Goal: Task Accomplishment & Management: Complete application form

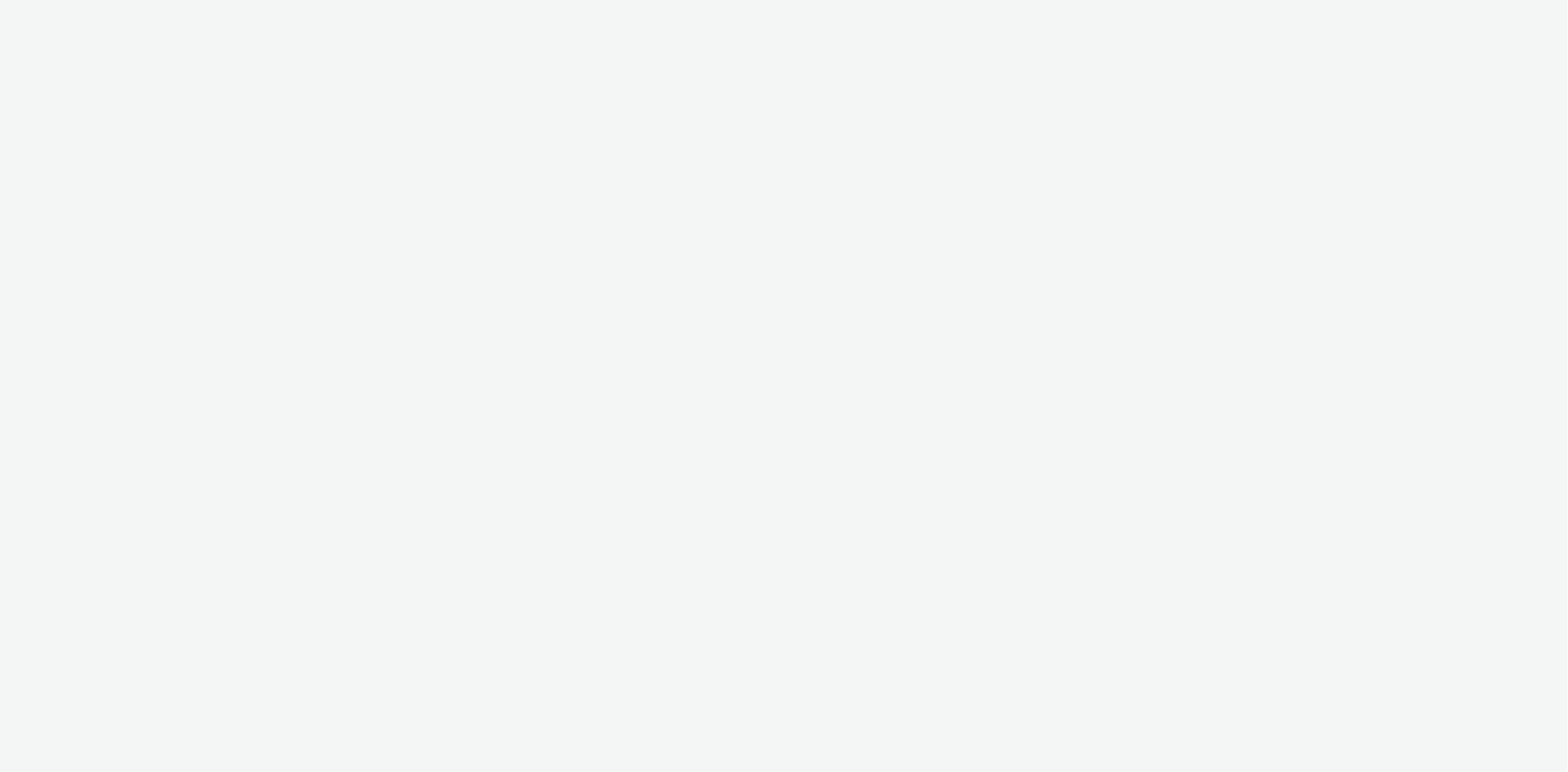
select select "ac009755-aa48-4799-8050-7a339a378eb8"
select select "79162ed7-0017-4339-93b0-3399b708648f"
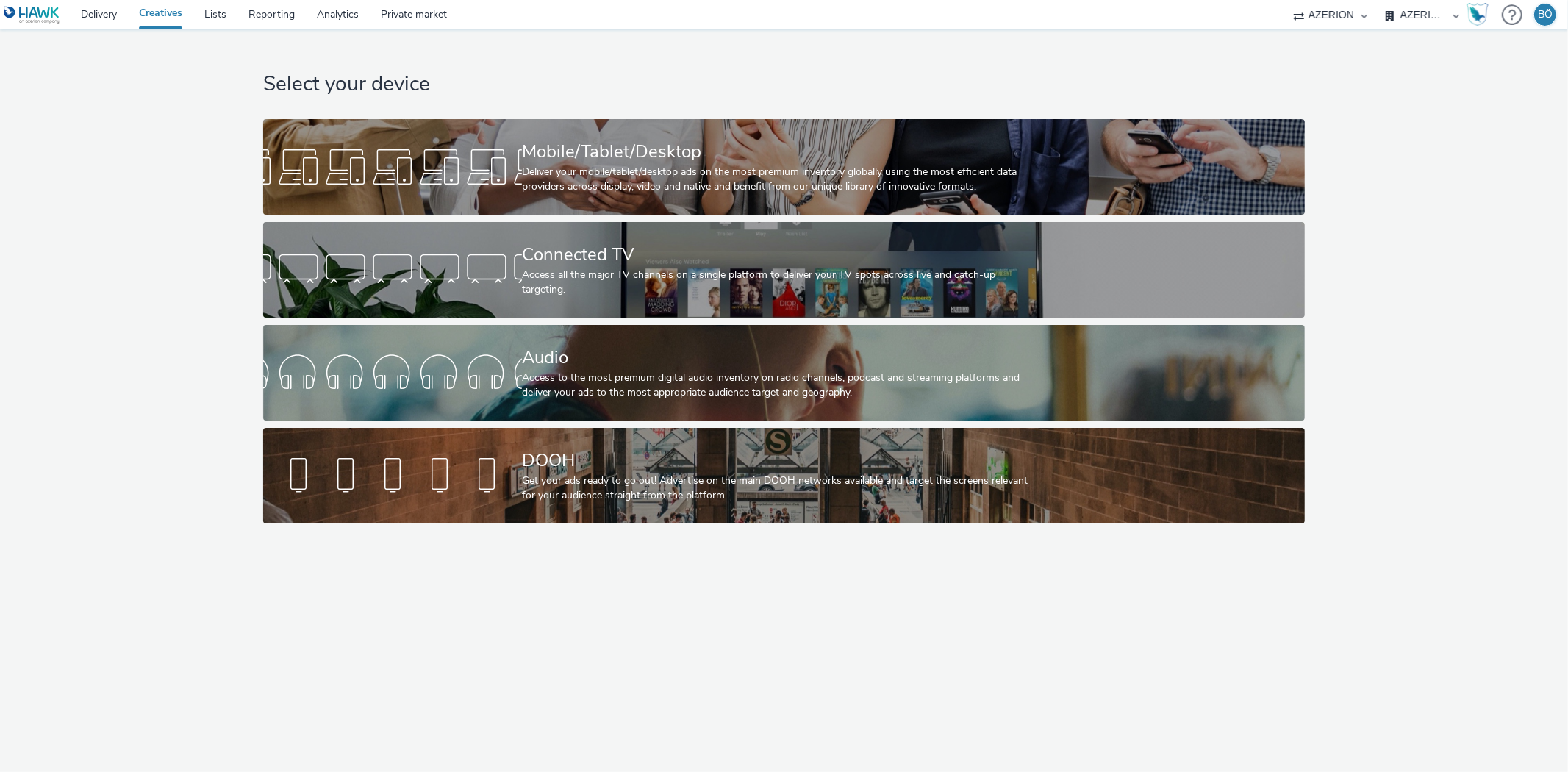
click at [54, 16] on img at bounding box center [32, 15] width 56 height 19
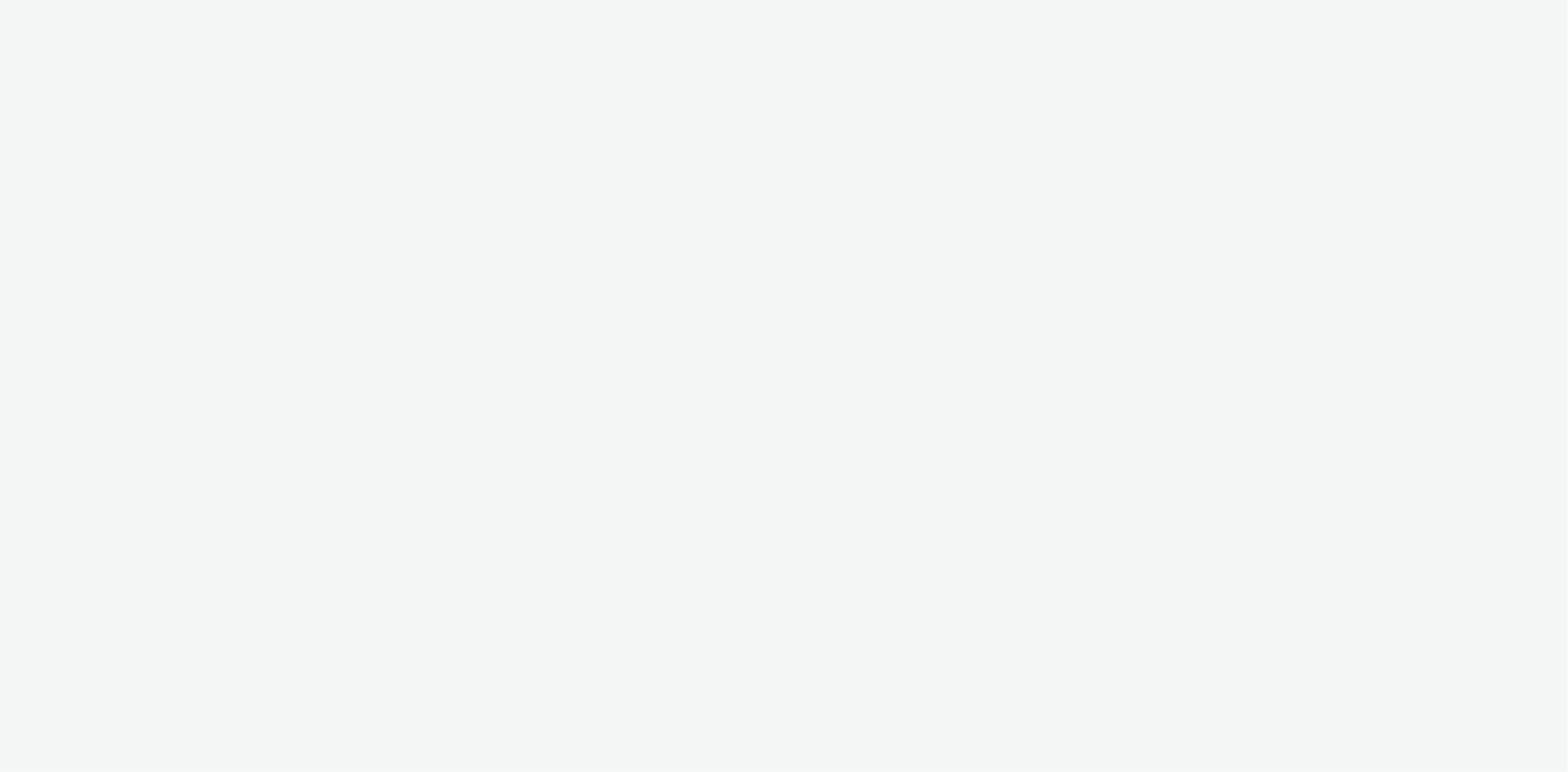
select select "ac009755-aa48-4799-8050-7a339a378eb8"
select select "79162ed7-0017-4339-93b0-3399b708648f"
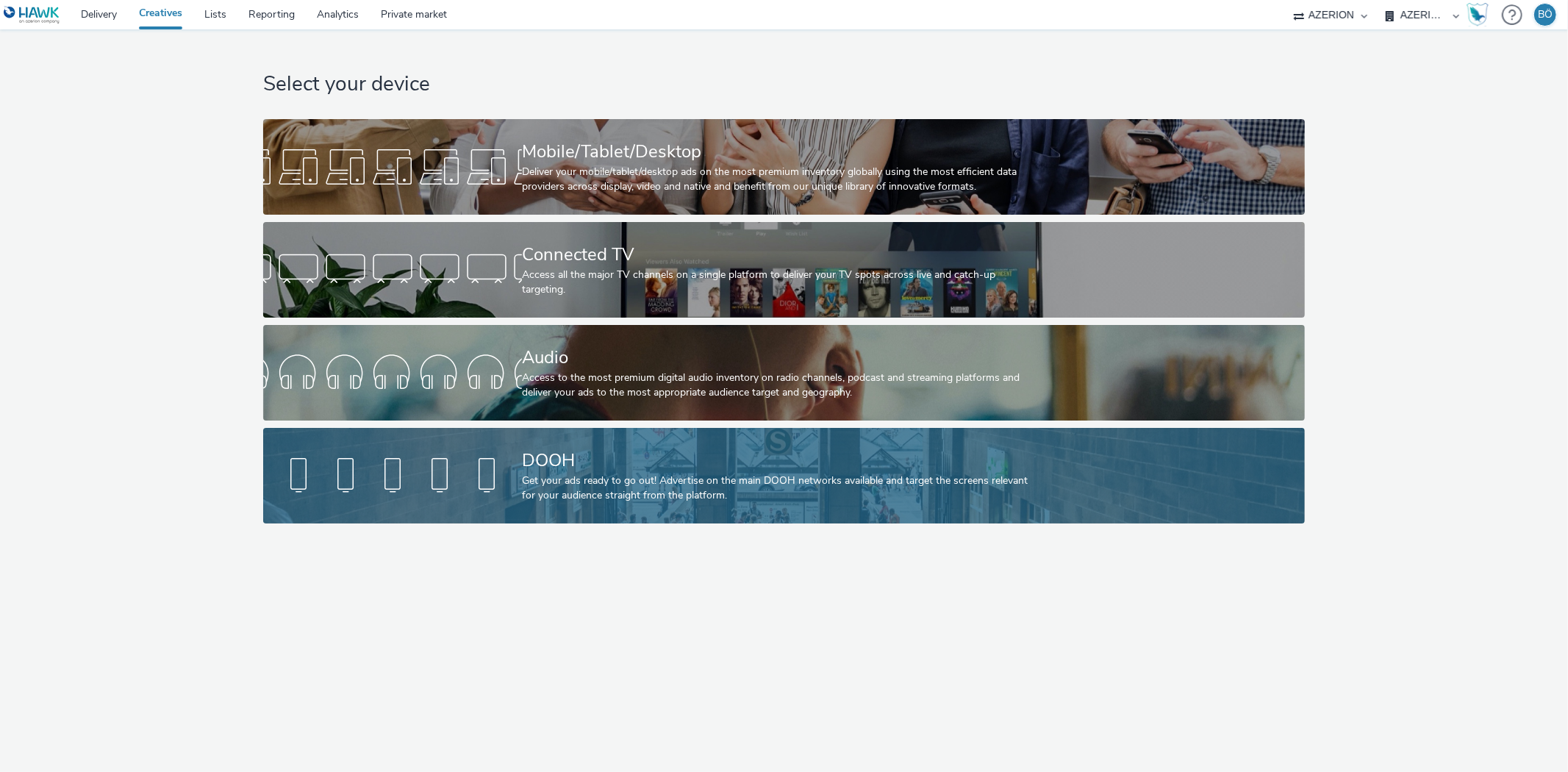
click at [663, 455] on div "DOOH" at bounding box center [782, 460] width 519 height 25
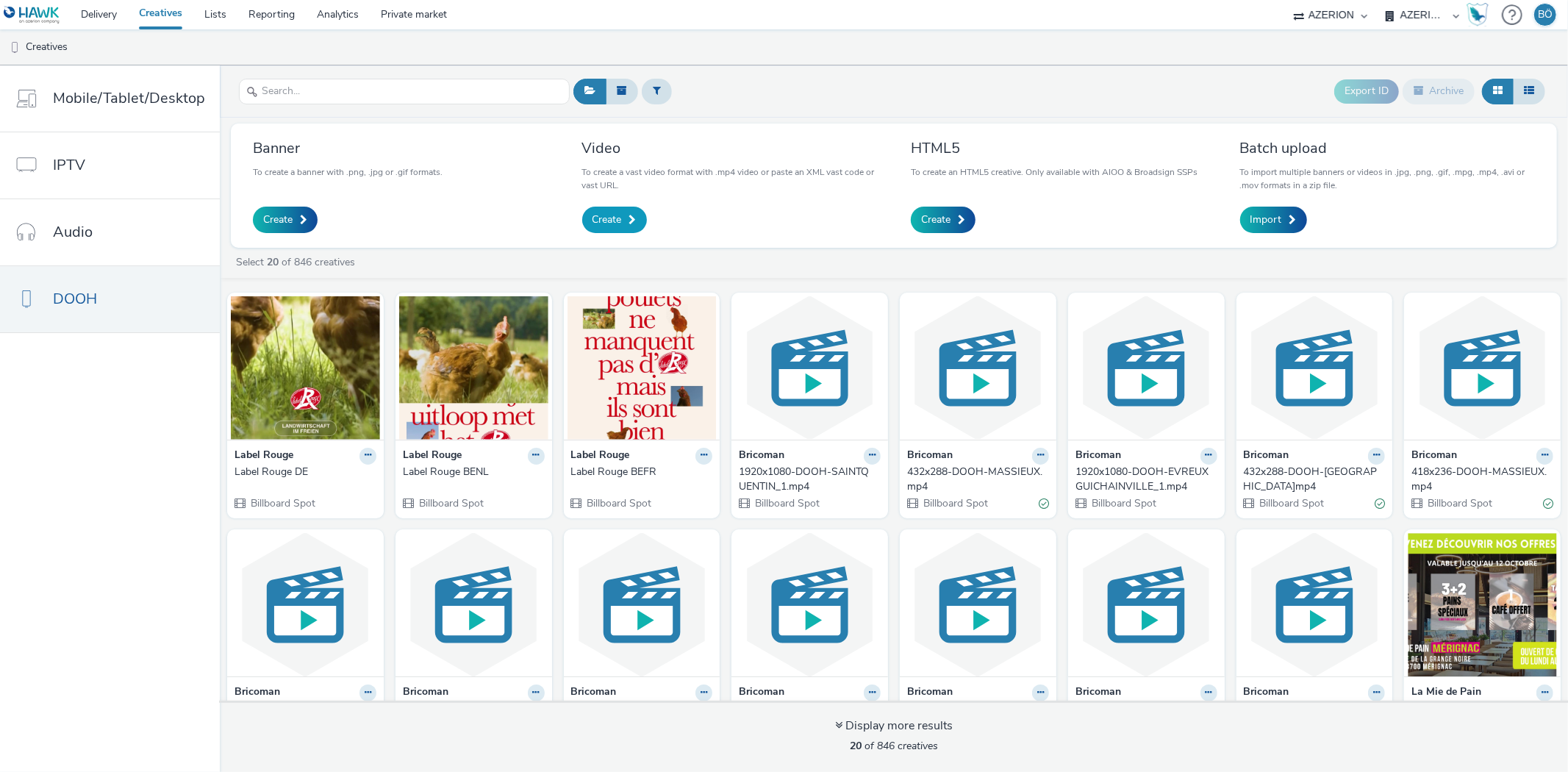
click at [625, 225] on link "Create" at bounding box center [614, 220] width 65 height 26
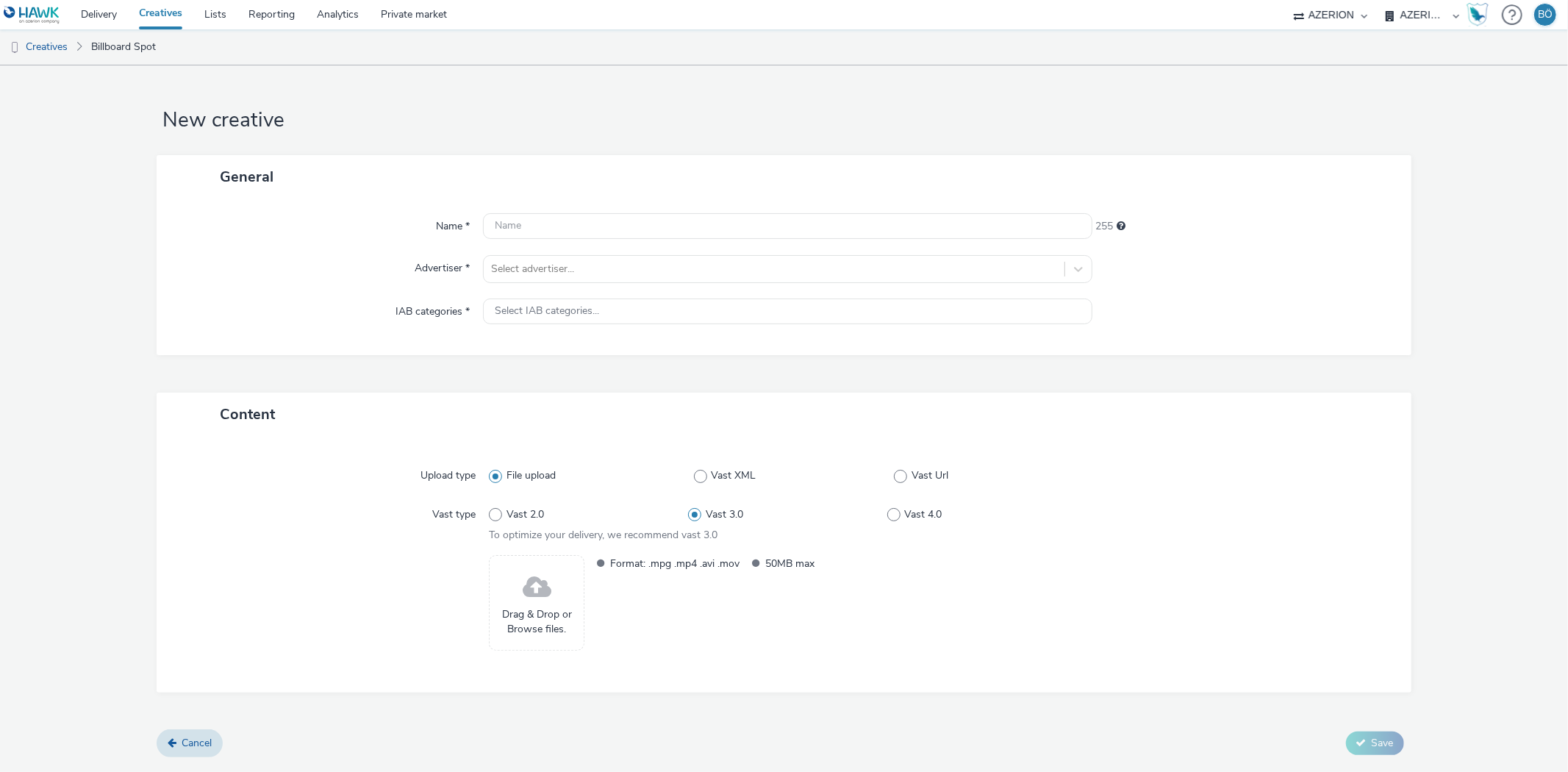
click at [526, 585] on span at bounding box center [536, 587] width 29 height 39
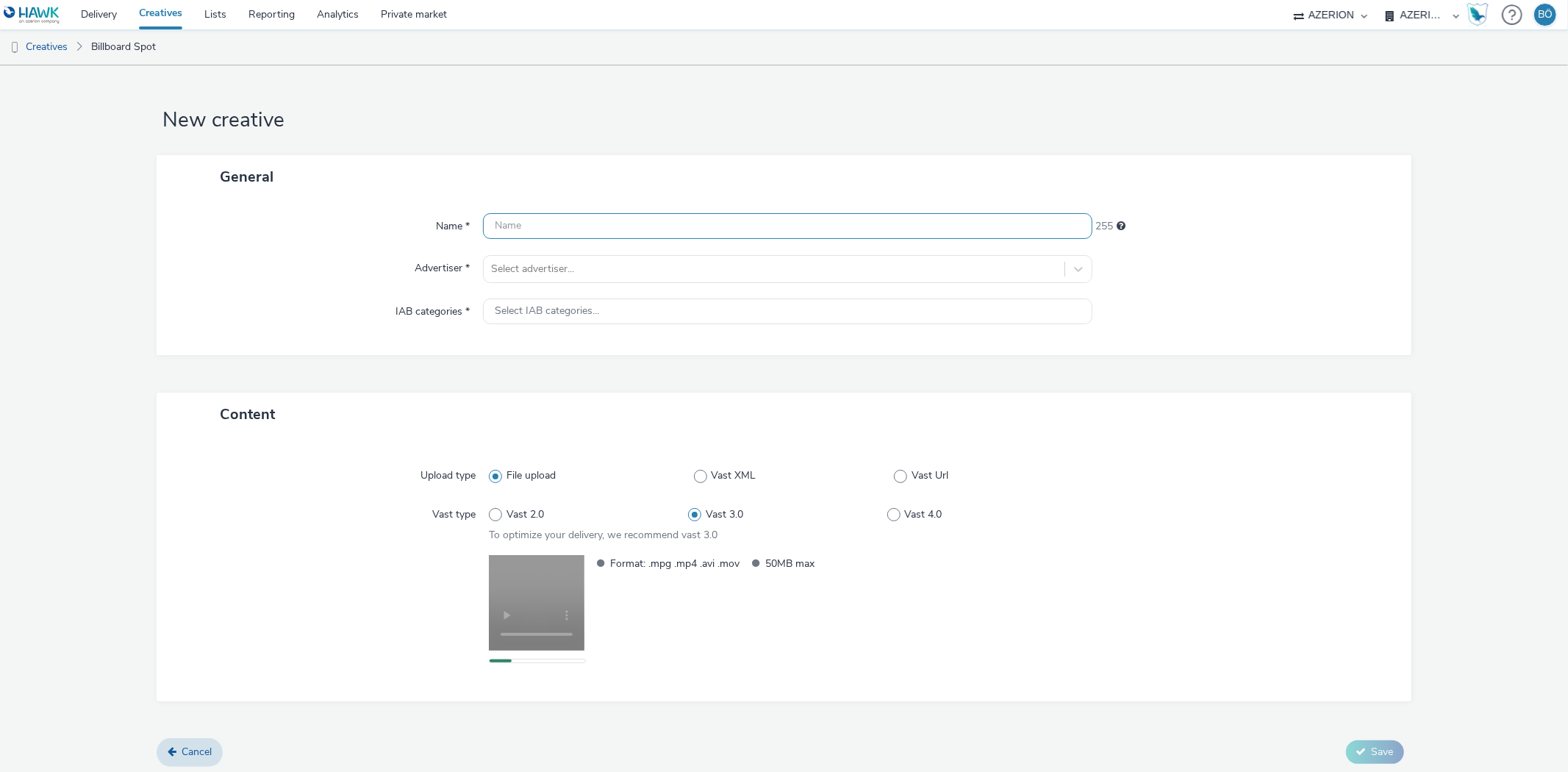
click at [560, 226] on input "text" at bounding box center [787, 225] width 609 height 25
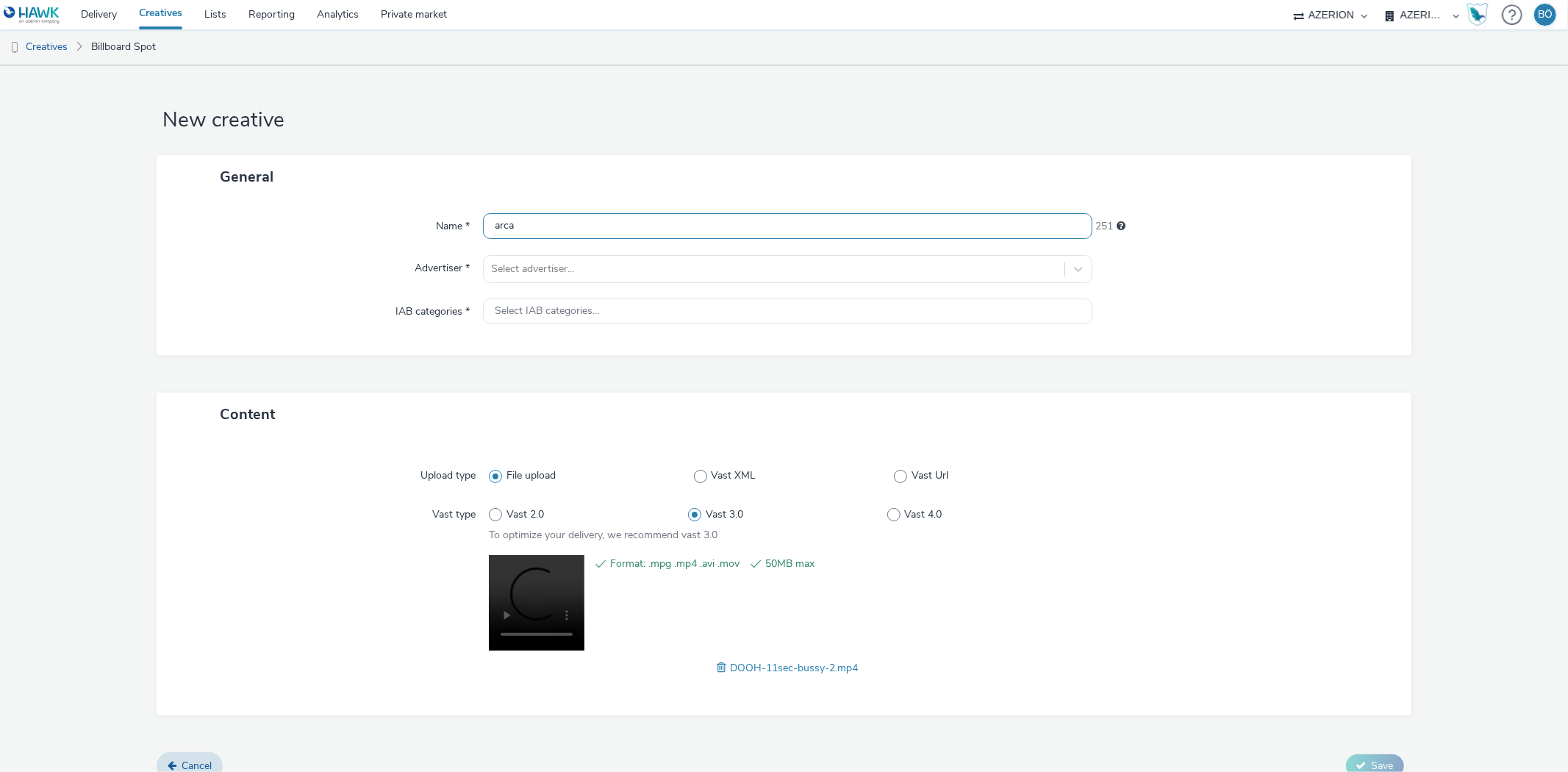
drag, startPoint x: 560, startPoint y: 226, endPoint x: 292, endPoint y: 267, distance: 271.1
click at [294, 267] on div "Name * arca 251 Advertiser * Select advertiser... IAB categories * Select IAB c…" at bounding box center [784, 276] width 1254 height 157
type input "arca"
click at [520, 267] on div at bounding box center [774, 269] width 566 height 18
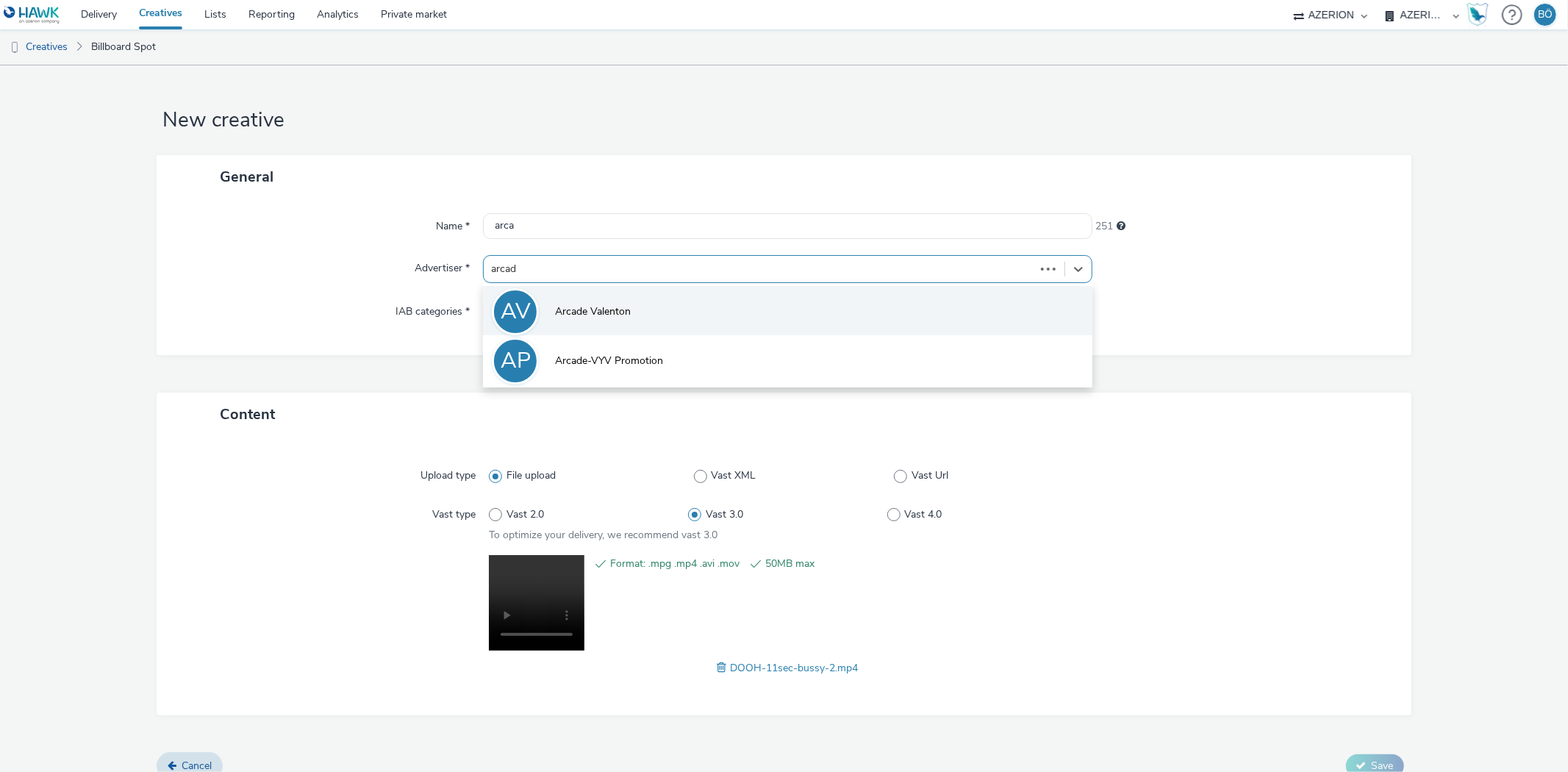
type input "arcade"
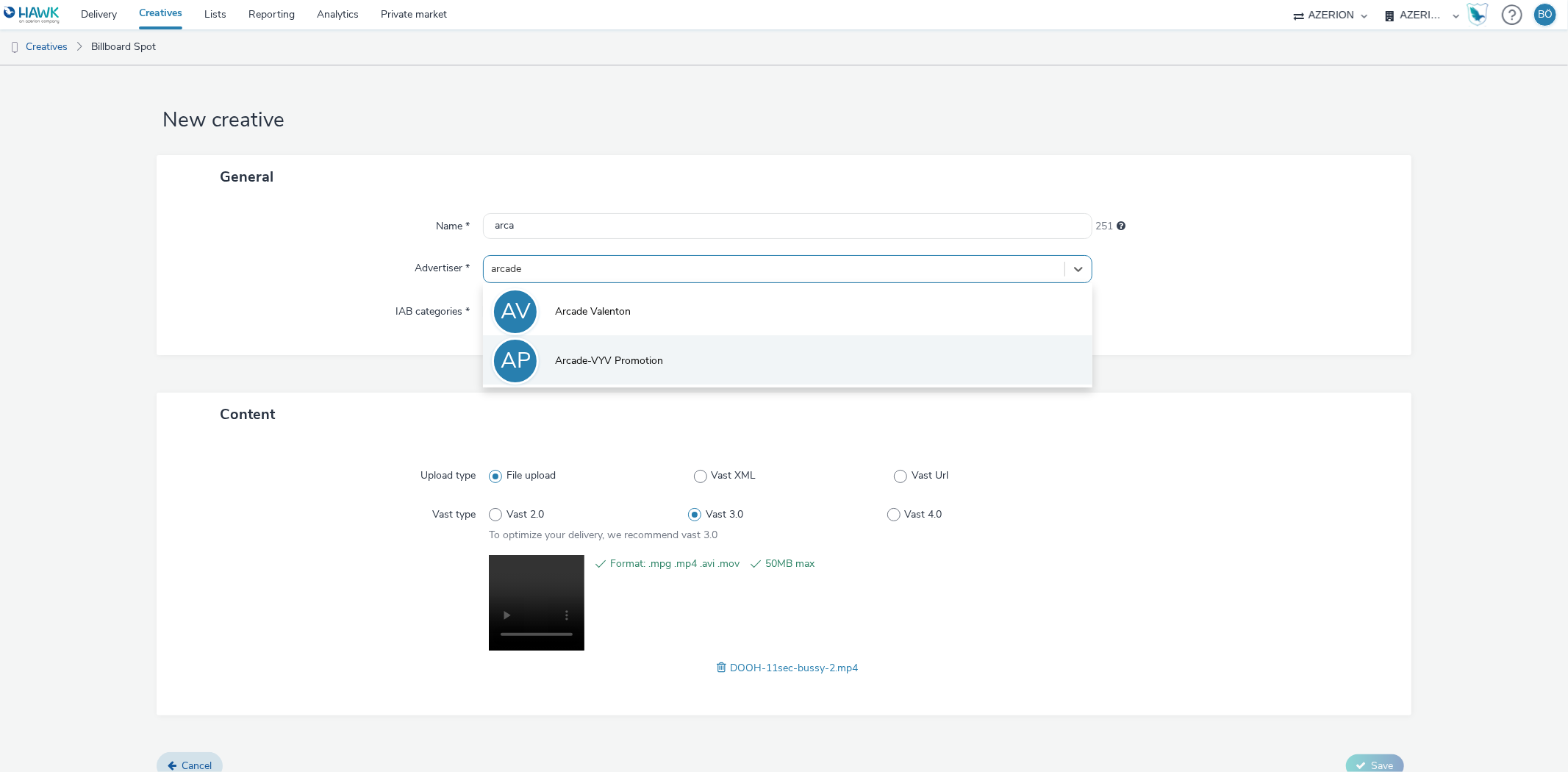
click at [655, 358] on span "Arcade-VYV Promotion" at bounding box center [609, 361] width 108 height 15
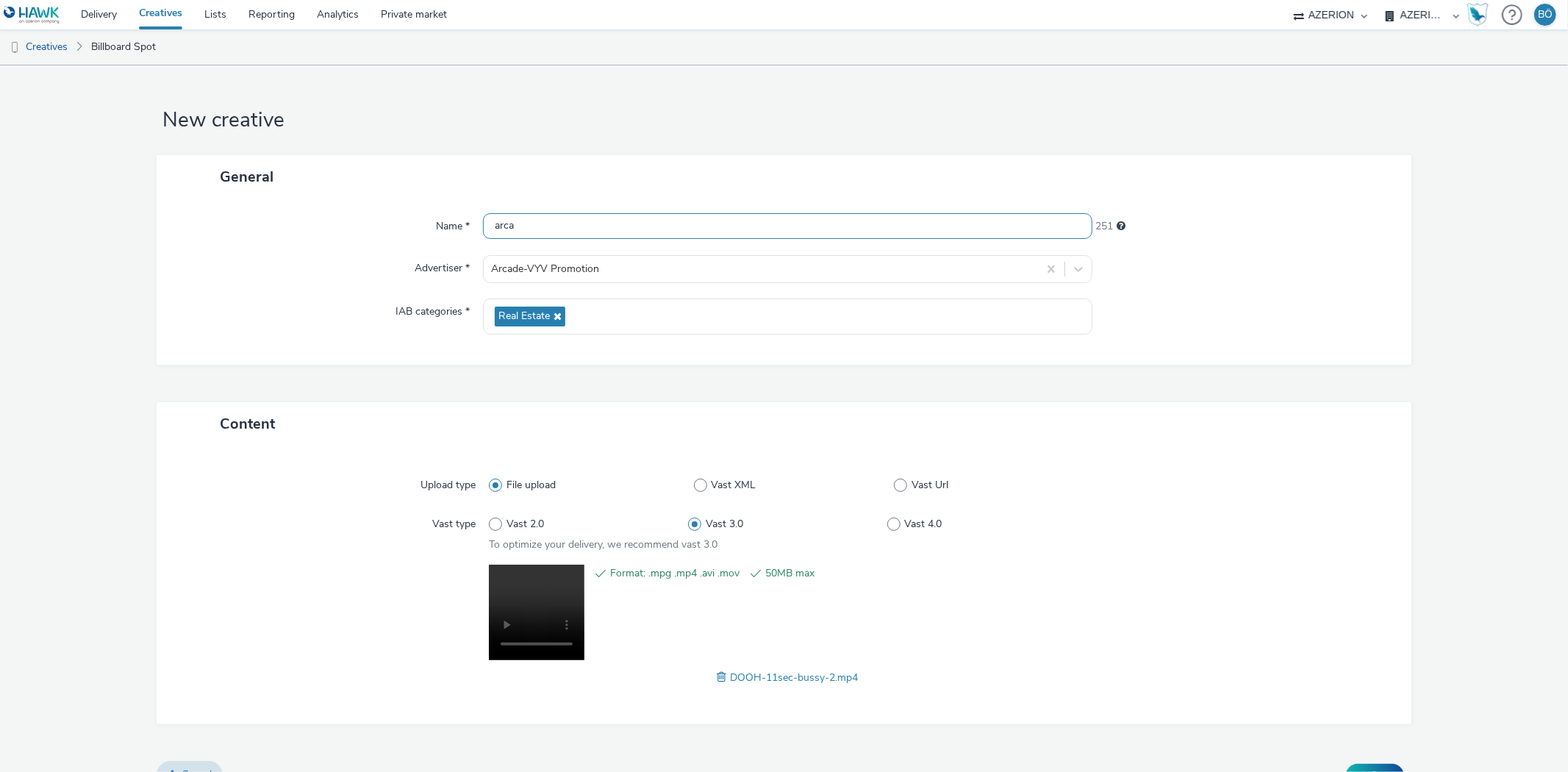
drag, startPoint x: 527, startPoint y: 232, endPoint x: 425, endPoint y: 237, distance: 102.1
click at [423, 232] on div "Name * arca 251" at bounding box center [784, 226] width 1225 height 26
drag, startPoint x: 0, startPoint y: 282, endPoint x: 430, endPoint y: 245, distance: 431.6
click at [1, 282] on form "New creative General Name * arca 251 Advertiser * Arcade-VYV Promotion IAB cate…" at bounding box center [784, 433] width 1568 height 735
drag, startPoint x: 603, startPoint y: 235, endPoint x: 223, endPoint y: 209, distance: 380.9
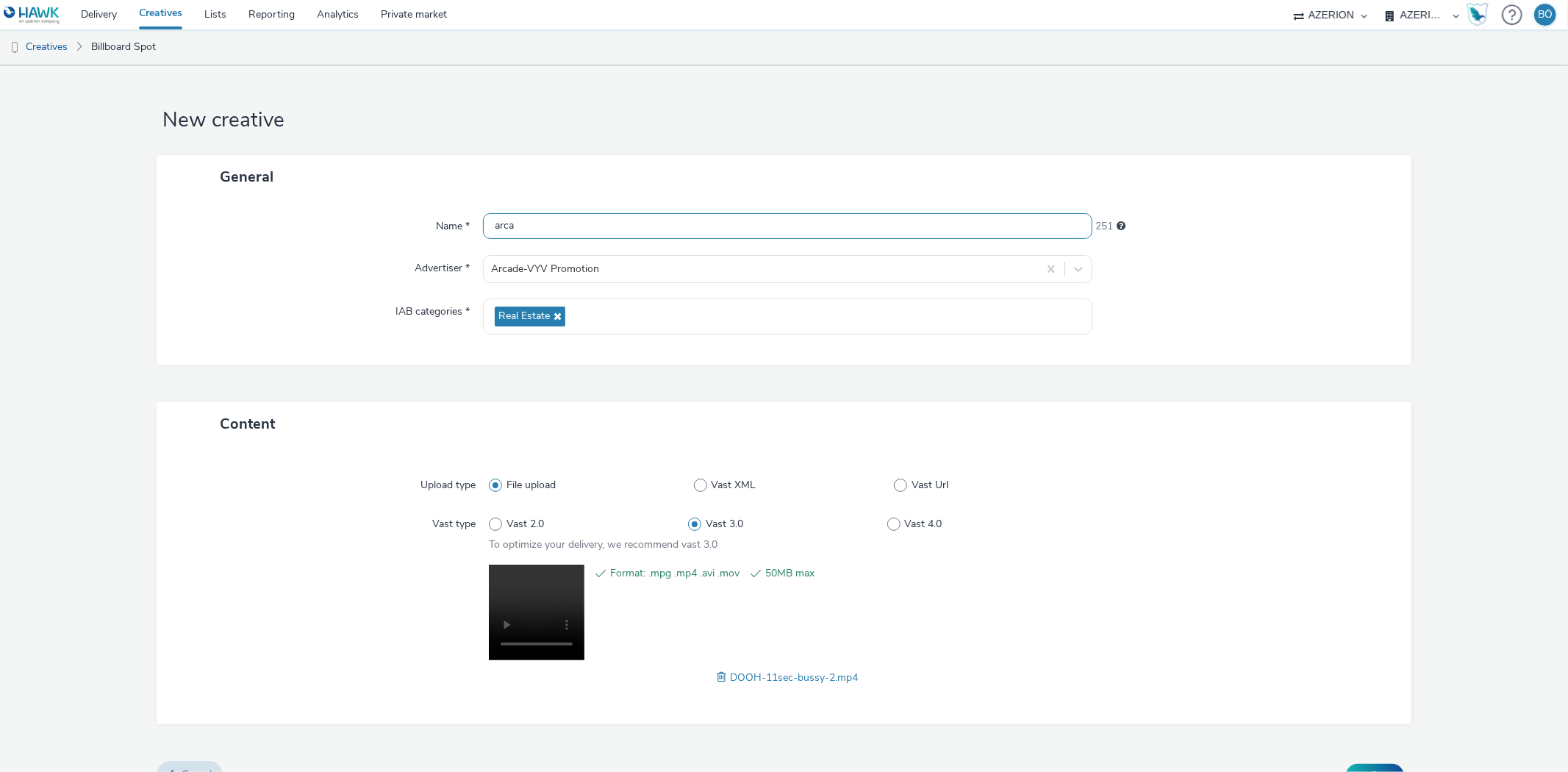
click at [236, 224] on div "Name * arca 251" at bounding box center [784, 226] width 1225 height 26
paste input "DOOH-11sec-bussy-2"
type input "Arcade VYV - DOOH-11sec-bussy - October2025"
click at [1332, 348] on div "Name * Arcade VYV - DOOH-11sec-bussy - October2025 212 Advertiser * Arcade-VYV …" at bounding box center [784, 281] width 1254 height 166
click at [1361, 765] on button "Save" at bounding box center [1375, 775] width 58 height 23
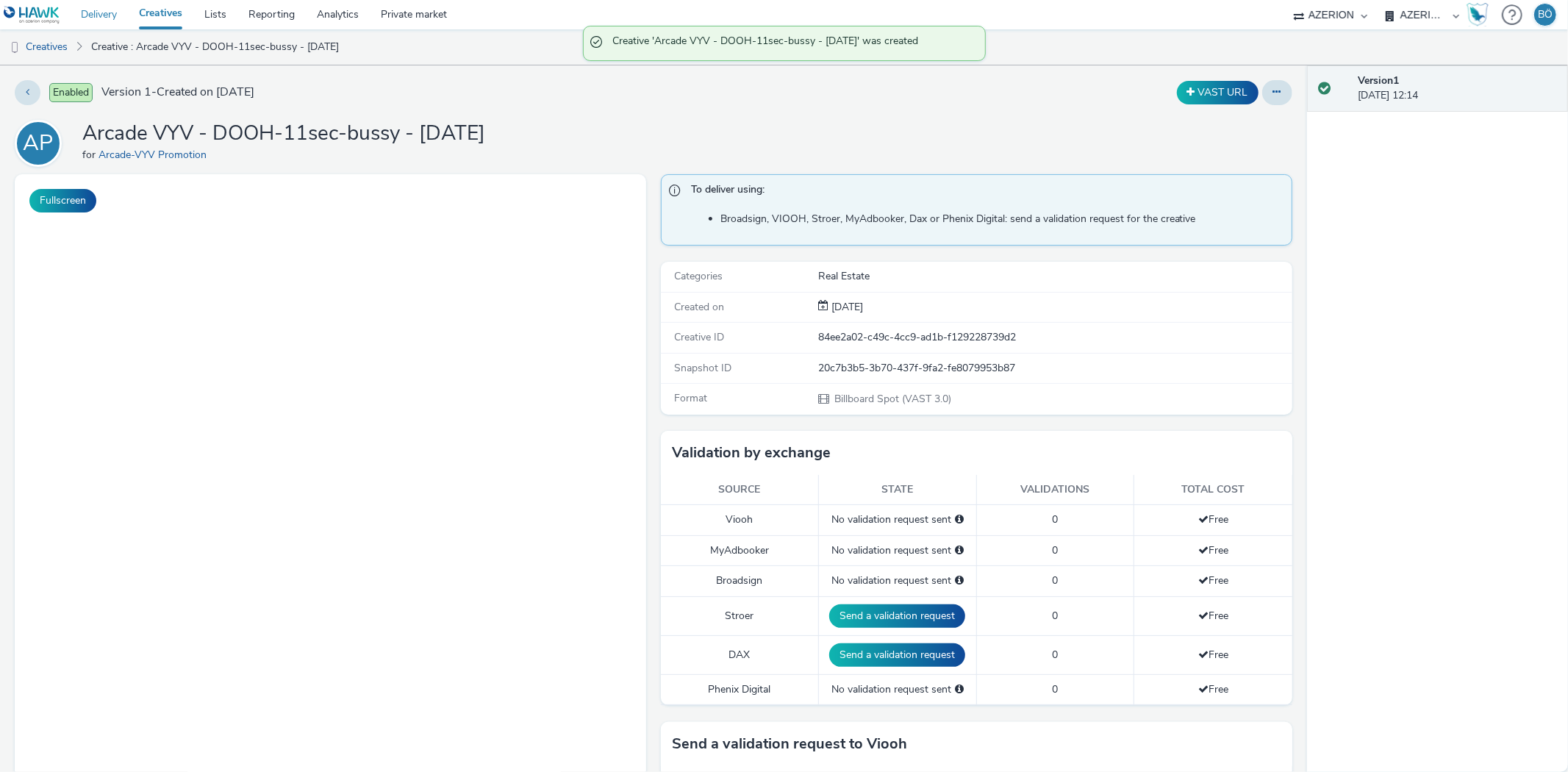
click at [74, 19] on link "Delivery" at bounding box center [99, 14] width 58 height 29
